Goal: Information Seeking & Learning: Find specific page/section

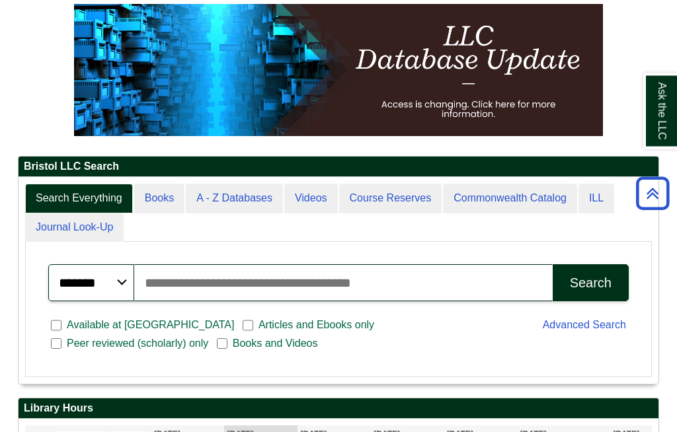
scroll to position [153, 0]
click at [216, 214] on link "A - Z Databases" at bounding box center [234, 199] width 97 height 30
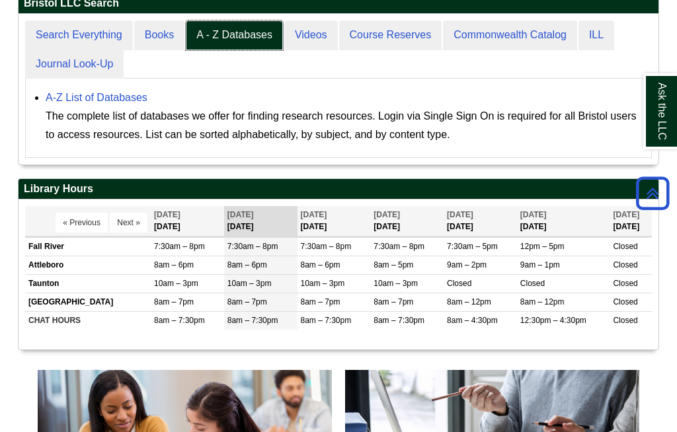
scroll to position [286, 475]
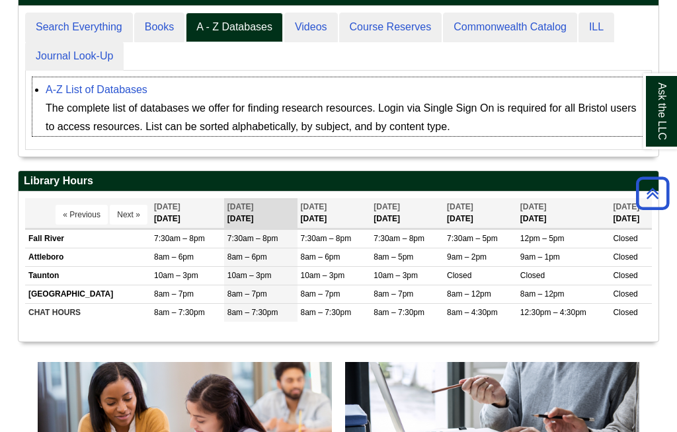
click at [91, 95] on link "A-Z List of Databases" at bounding box center [97, 89] width 102 height 11
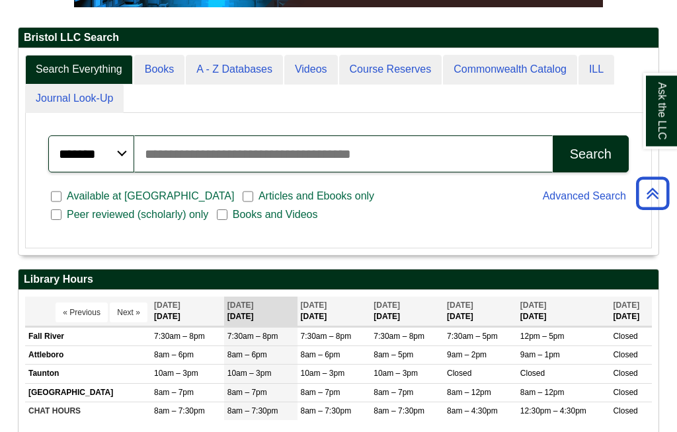
scroll to position [282, 0]
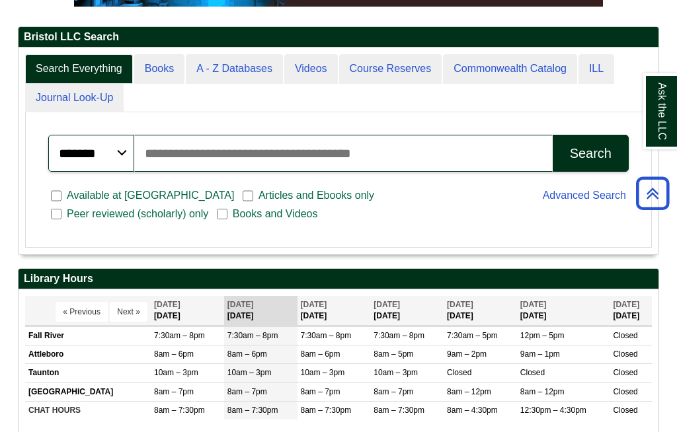
click at [235, 172] on input "Search articles, books, journals & more" at bounding box center [343, 153] width 419 height 37
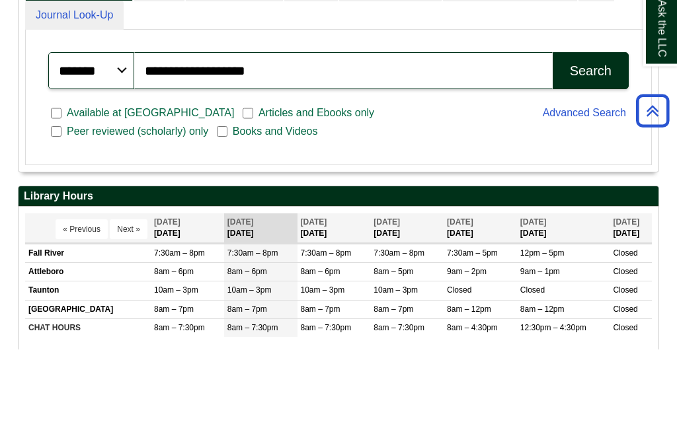
click at [592, 147] on div "Search" at bounding box center [591, 154] width 42 height 15
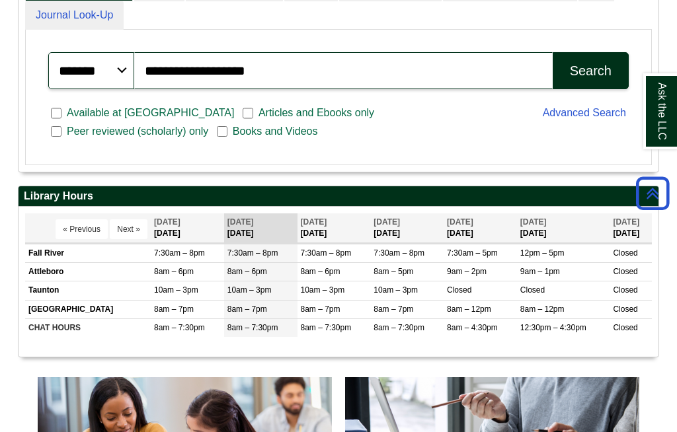
scroll to position [388, 0]
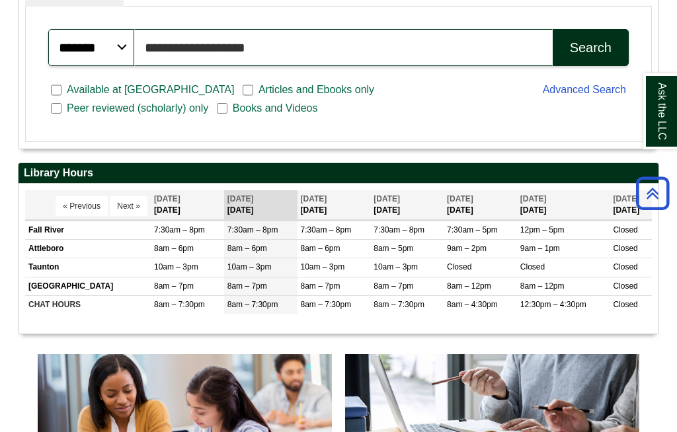
click at [467, 66] on input "**********" at bounding box center [343, 47] width 419 height 37
type input "*"
type input "****"
click at [591, 67] on button "Search" at bounding box center [591, 48] width 76 height 37
